Goal: Information Seeking & Learning: Learn about a topic

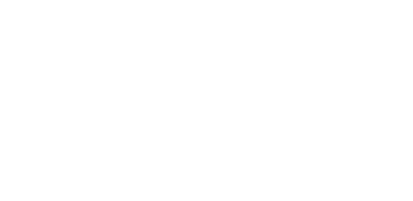
drag, startPoint x: 0, startPoint y: 0, endPoint x: 317, endPoint y: 76, distance: 325.5
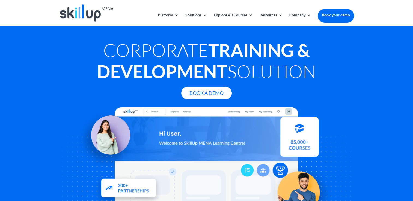
drag, startPoint x: 104, startPoint y: 51, endPoint x: 334, endPoint y: 67, distance: 230.1
click at [334, 67] on h1 "Corporate Training & Development Solution" at bounding box center [206, 62] width 295 height 45
copy h1 "Corporate Training & Development Solution"
